Goal: Check status: Check status

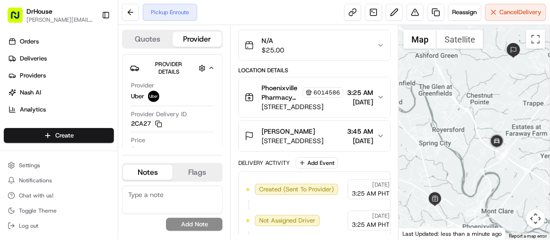
scroll to position [198, 0]
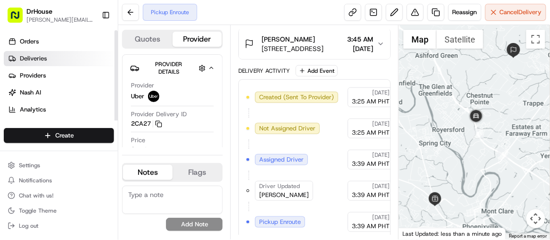
click at [51, 60] on link "Deliveries" at bounding box center [61, 58] width 114 height 15
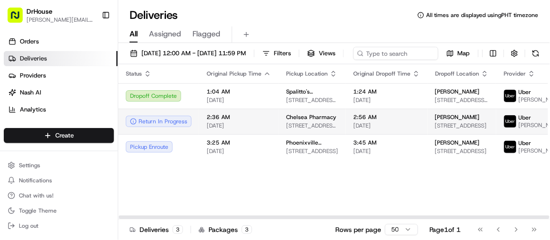
click at [249, 130] on span "[DATE]" at bounding box center [239, 126] width 64 height 8
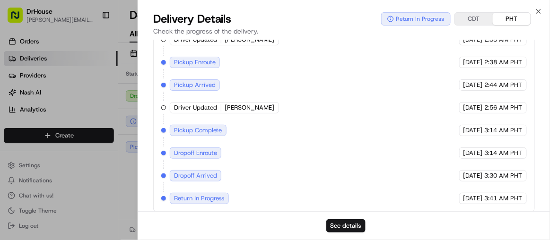
scroll to position [53, 0]
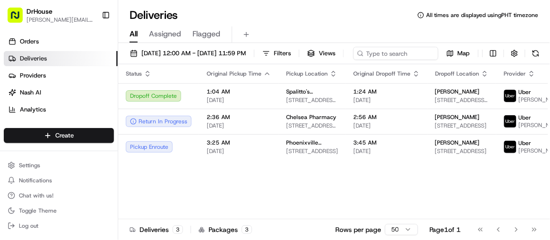
click at [537, 10] on div "Deliveries All times are displayed using PHT timezone" at bounding box center [334, 15] width 432 height 15
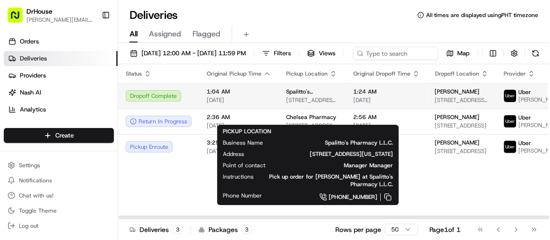
click at [281, 109] on td "Spalitto's Pharmacy L.L.C. 3801 Independence Avenue, Kansas City, MO 64124, US" at bounding box center [311, 96] width 67 height 26
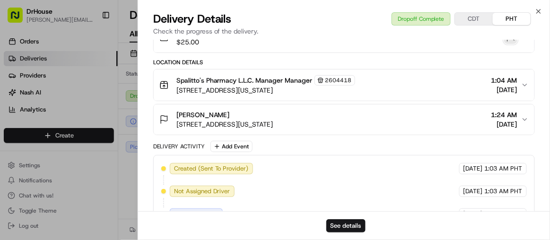
scroll to position [0, 0]
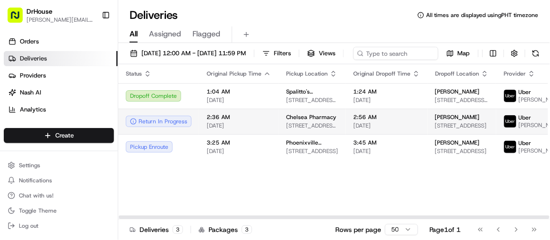
click at [337, 134] on td "Chelsea Pharmacy 3315 W Parker Rd. Ste. 395, Plano, TX 75023, US" at bounding box center [311, 122] width 67 height 26
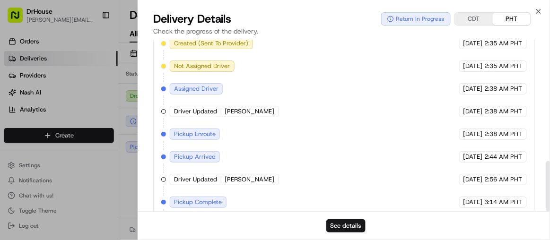
scroll to position [412, 0]
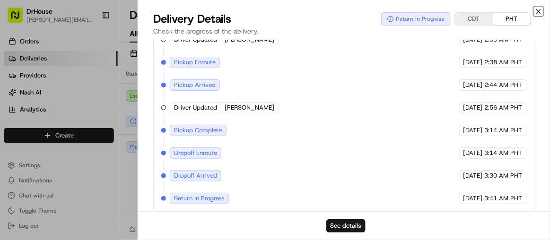
click at [535, 11] on icon "button" at bounding box center [539, 12] width 8 height 8
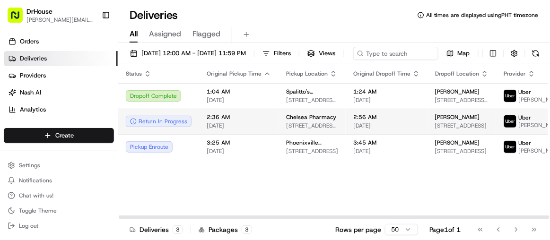
click at [354, 121] on span "2:56 AM" at bounding box center [386, 117] width 67 height 8
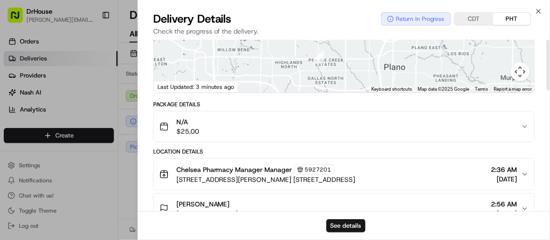
scroll to position [0, 0]
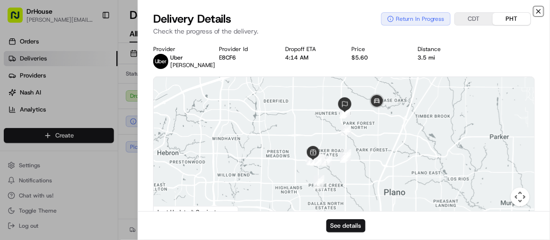
click at [536, 9] on icon "button" at bounding box center [539, 12] width 8 height 8
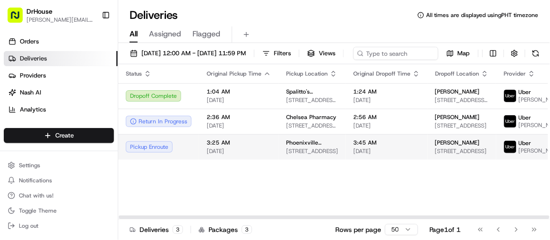
click at [211, 155] on span "[DATE]" at bounding box center [239, 151] width 64 height 8
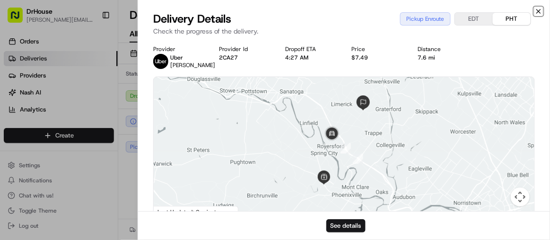
click at [538, 12] on icon "button" at bounding box center [539, 12] width 8 height 8
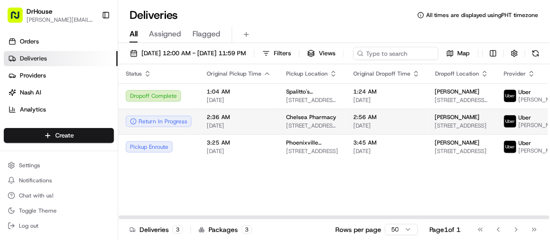
click at [237, 121] on span "2:36 AM" at bounding box center [239, 117] width 64 height 8
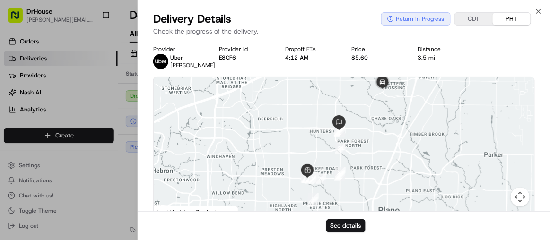
click at [533, 8] on div "Close Delivery Details Return In Progress CDT PHT Check the progress of the del…" at bounding box center [344, 120] width 412 height 240
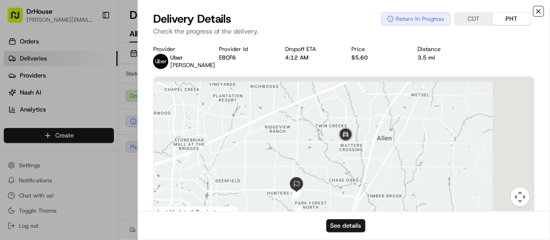
click at [537, 9] on icon "button" at bounding box center [539, 12] width 8 height 8
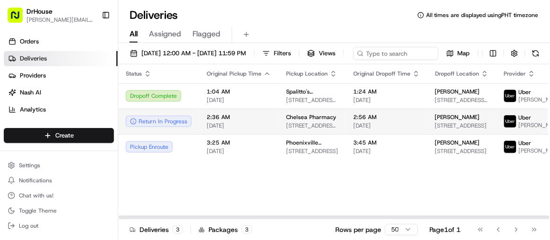
click at [345, 134] on td "2:56 AM 08/21/2025" at bounding box center [386, 122] width 82 height 26
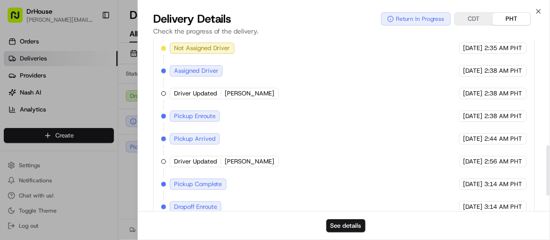
scroll to position [412, 0]
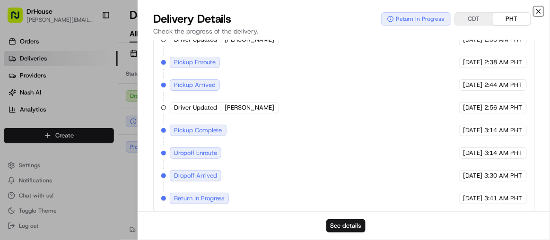
click at [538, 11] on icon "button" at bounding box center [538, 11] width 4 height 4
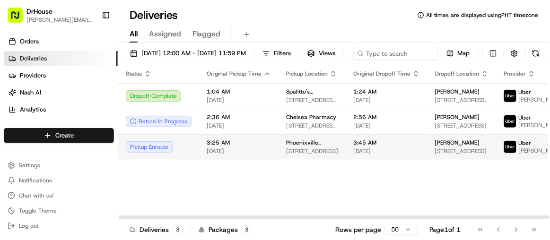
click at [366, 155] on span "[DATE]" at bounding box center [386, 151] width 67 height 8
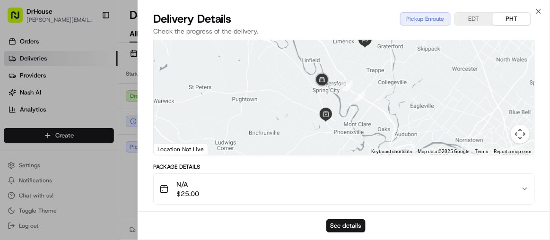
scroll to position [0, 0]
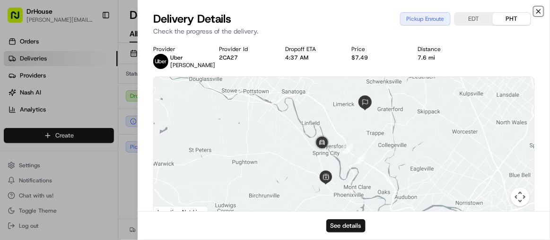
click at [535, 8] on icon "button" at bounding box center [539, 12] width 8 height 8
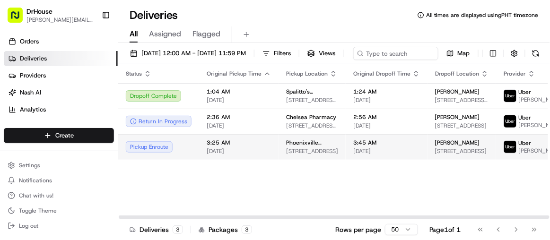
click at [250, 155] on span "[DATE]" at bounding box center [239, 151] width 64 height 8
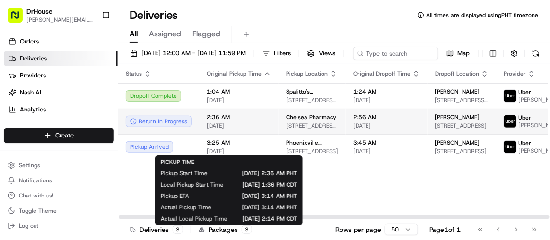
click at [251, 130] on span "[DATE]" at bounding box center [239, 126] width 64 height 8
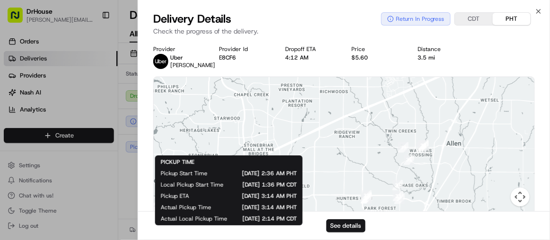
scroll to position [412, 0]
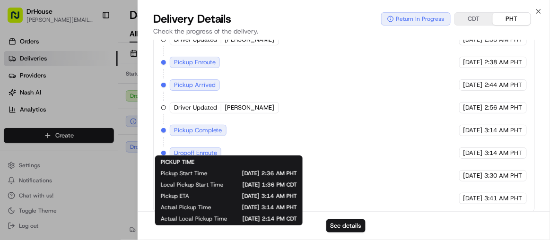
click at [489, 223] on div "See details" at bounding box center [344, 225] width 412 height 29
click at [539, 10] on div "Deliveries All times are displayed using PHT timezone" at bounding box center [334, 15] width 432 height 15
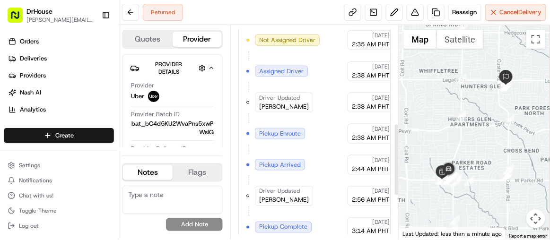
scroll to position [414, 0]
